Goal: Task Accomplishment & Management: Use online tool/utility

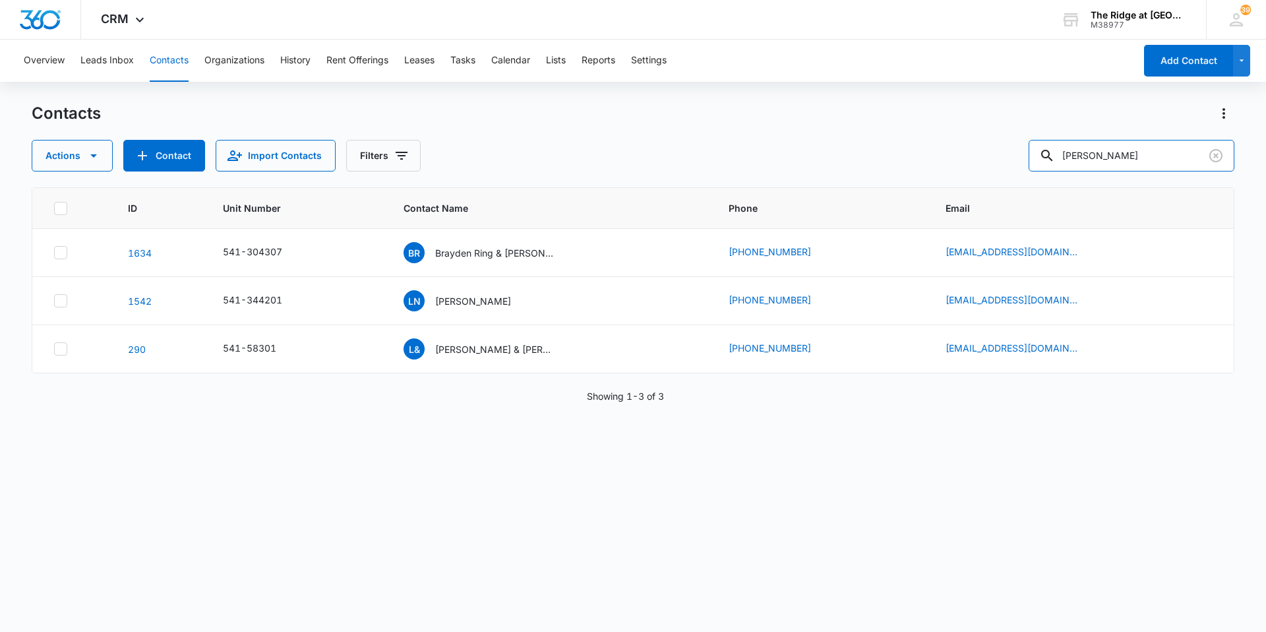
drag, startPoint x: 1135, startPoint y: 154, endPoint x: 1065, endPoint y: 178, distance: 74.6
click at [1065, 178] on div "Contacts Actions Contact Import Contacts Filters [PERSON_NAME] ID Unit Number C…" at bounding box center [633, 366] width 1203 height 527
type input "dae"
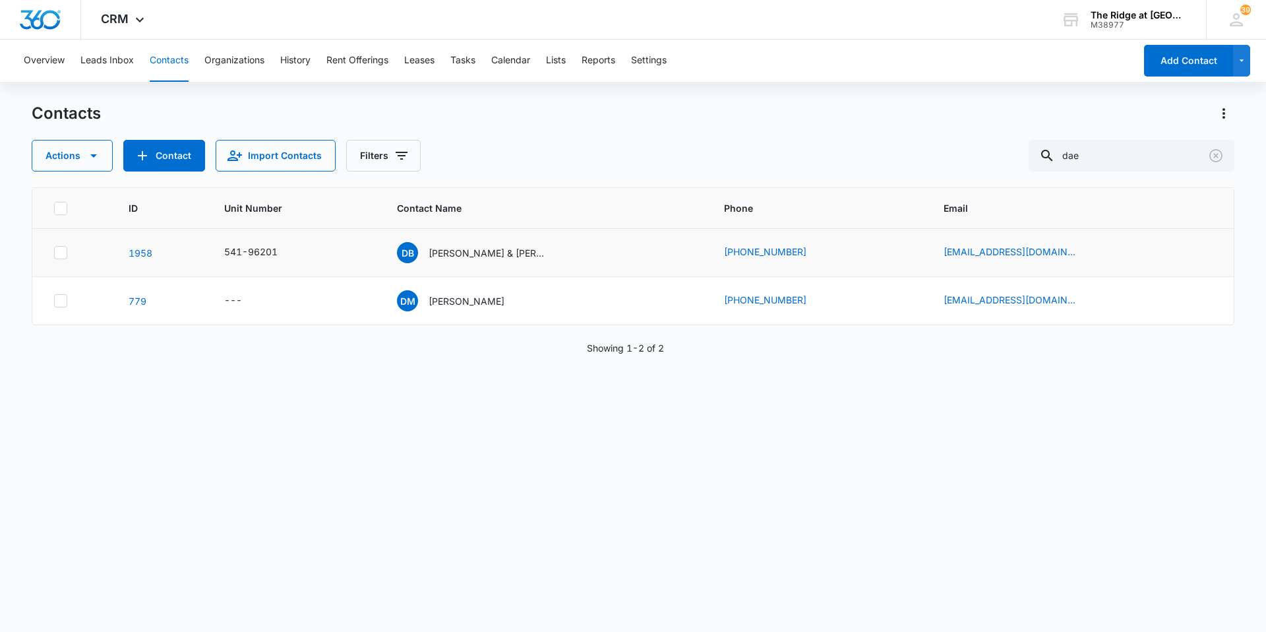
click at [340, 243] on td "541-96201" at bounding box center [294, 253] width 173 height 48
click at [487, 251] on p "[PERSON_NAME] & [PERSON_NAME]" at bounding box center [488, 253] width 119 height 14
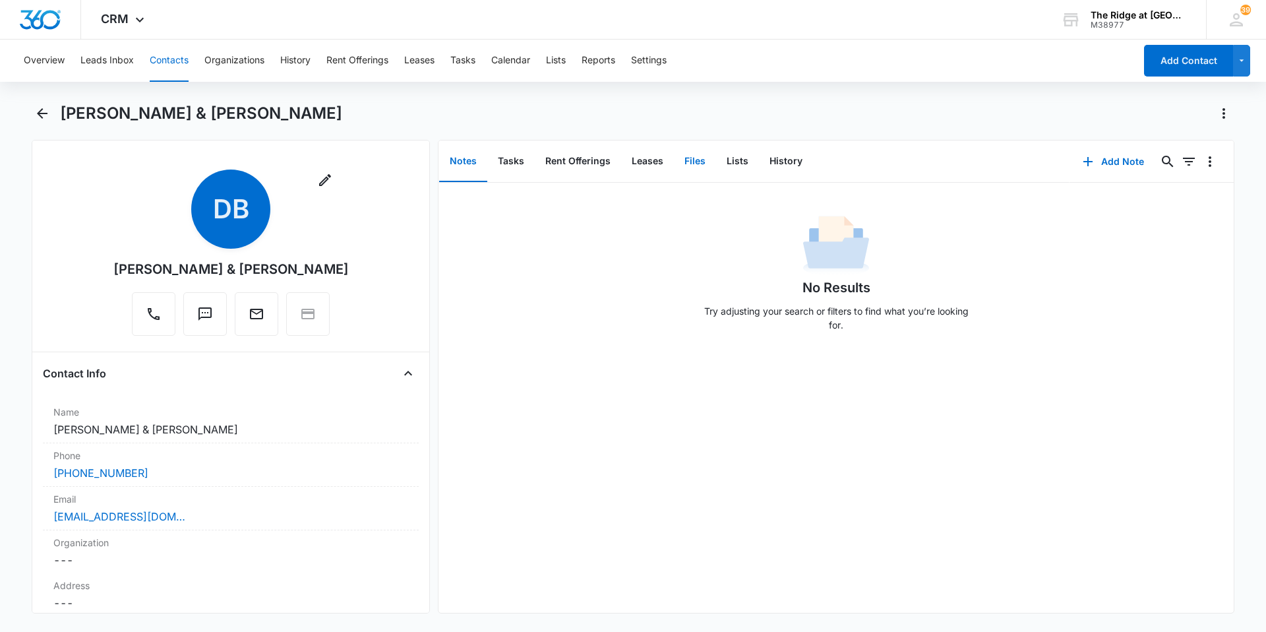
click at [698, 160] on button "Files" at bounding box center [695, 161] width 42 height 41
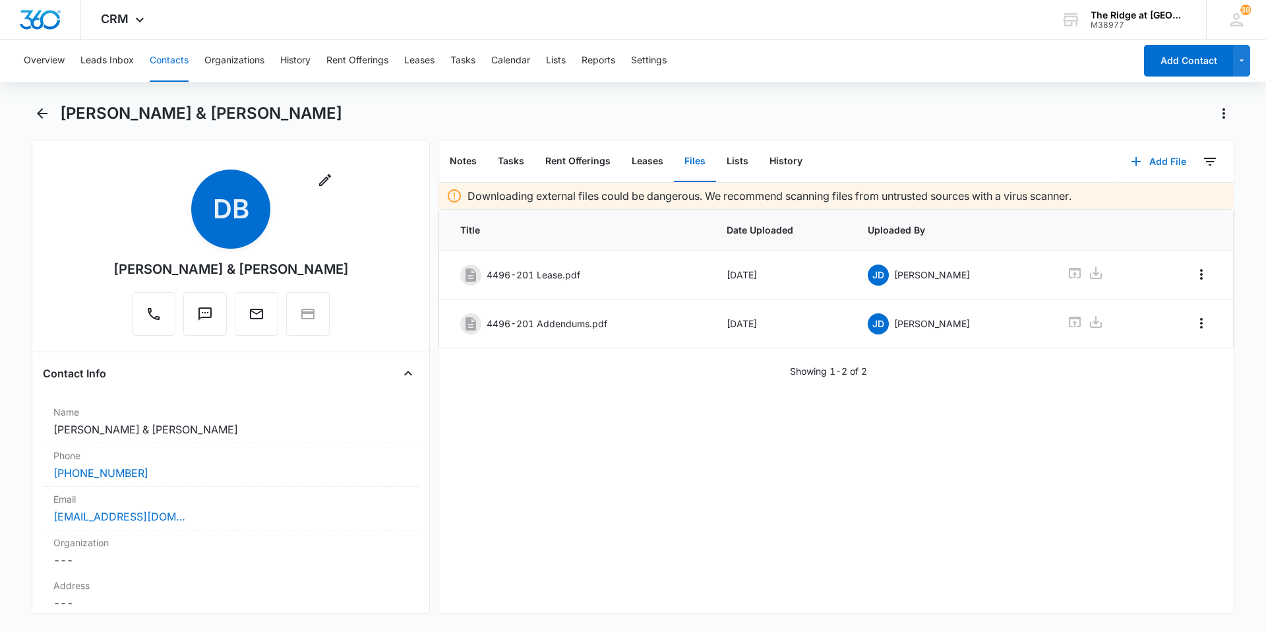
click at [1150, 161] on button "Add File" at bounding box center [1159, 162] width 82 height 32
click at [1130, 201] on div "Upload Files" at bounding box center [1140, 203] width 53 height 9
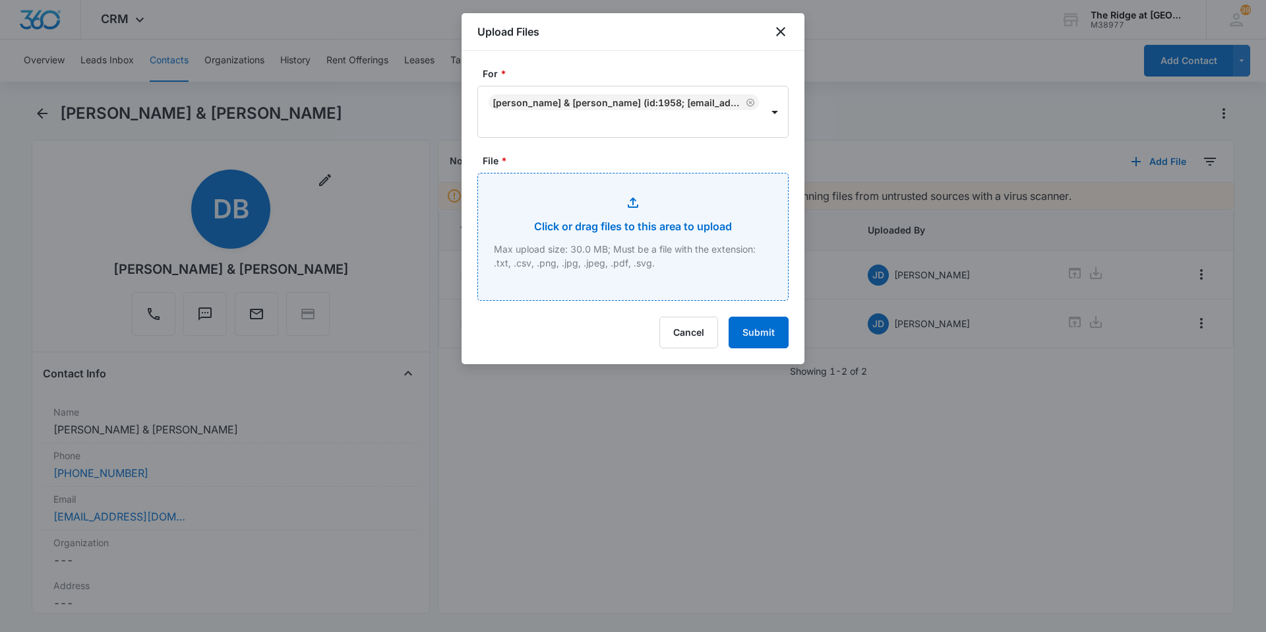
click at [642, 256] on input "File *" at bounding box center [633, 236] width 310 height 127
type input "C:\fakepath\4496-201 Garage addendum.pdf"
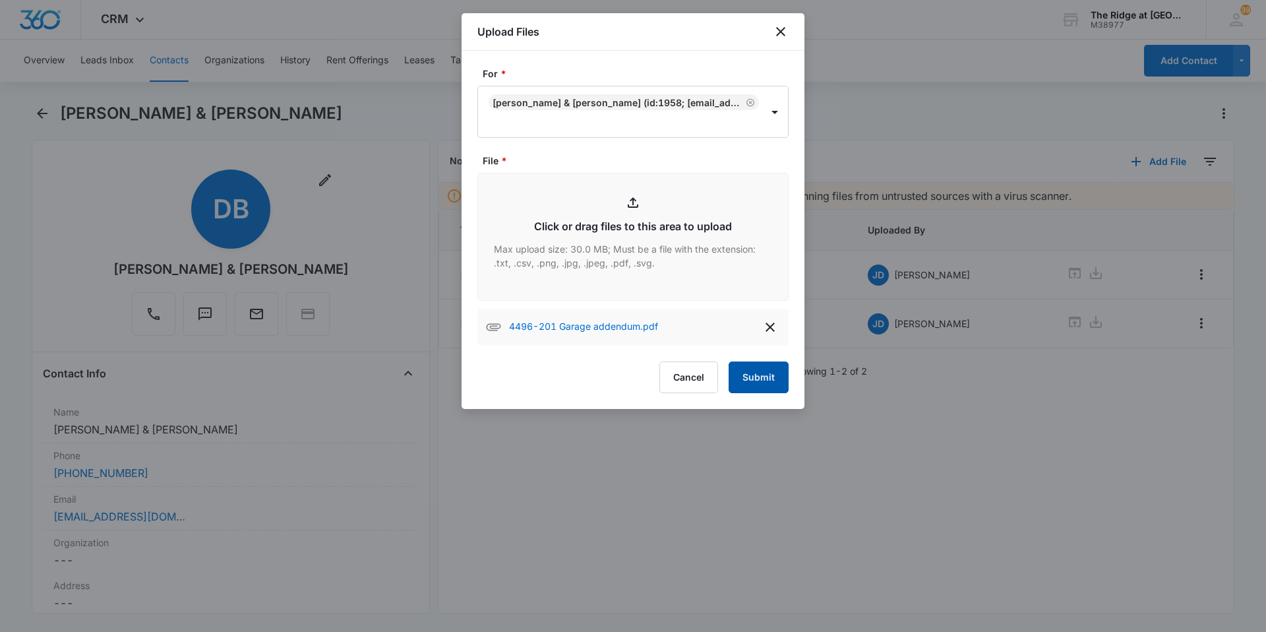
click at [759, 384] on button "Submit" at bounding box center [759, 377] width 60 height 32
